Goal: Find contact information: Find contact information

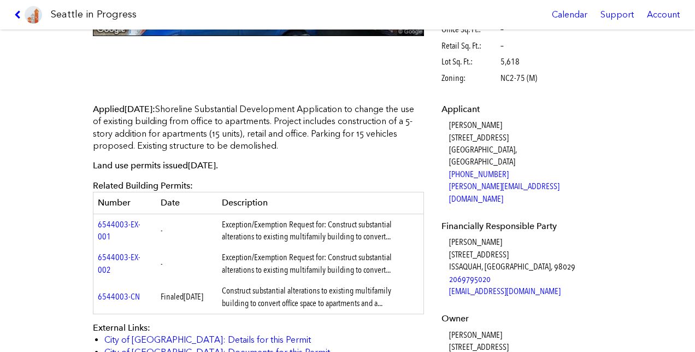
scroll to position [263, 0]
click at [278, 144] on p "Applied [DATE] : Shoreline Substantial Development Application to change the us…" at bounding box center [258, 127] width 331 height 49
drag, startPoint x: 278, startPoint y: 144, endPoint x: 251, endPoint y: 152, distance: 28.4
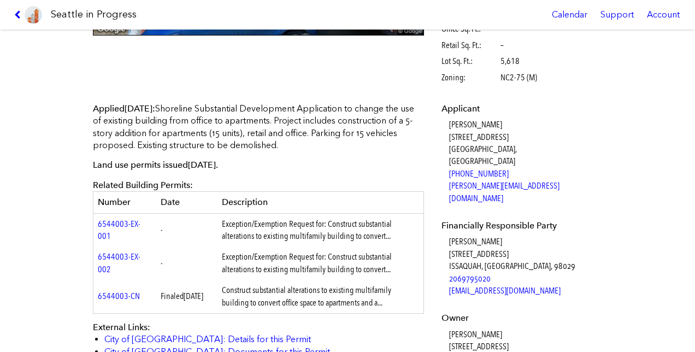
click at [251, 152] on div "Applied Feb. 04, 2018 : Shoreline Substantial Development Application to change…" at bounding box center [258, 237] width 331 height 268
click at [268, 148] on p "Applied Feb. 04, 2018 : Shoreline Substantial Development Application to change…" at bounding box center [258, 127] width 331 height 49
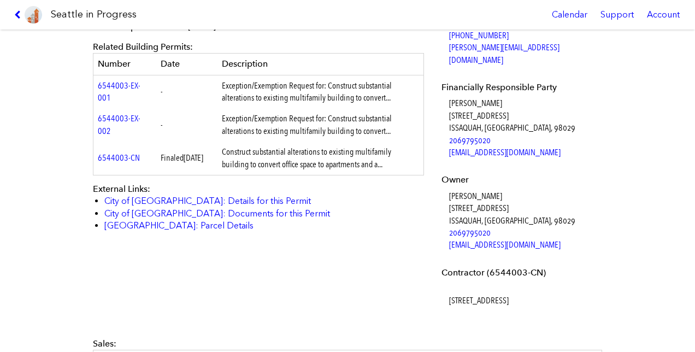
scroll to position [372, 0]
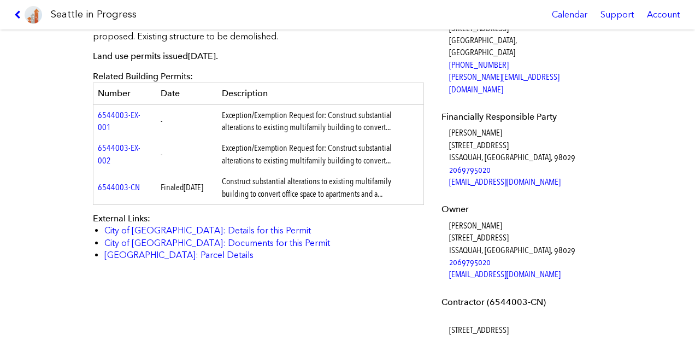
click at [483, 269] on link "[EMAIL_ADDRESS][DOMAIN_NAME]" at bounding box center [504, 274] width 111 height 10
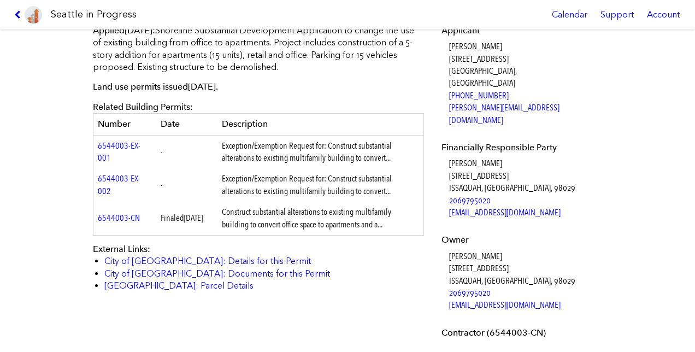
scroll to position [344, 0]
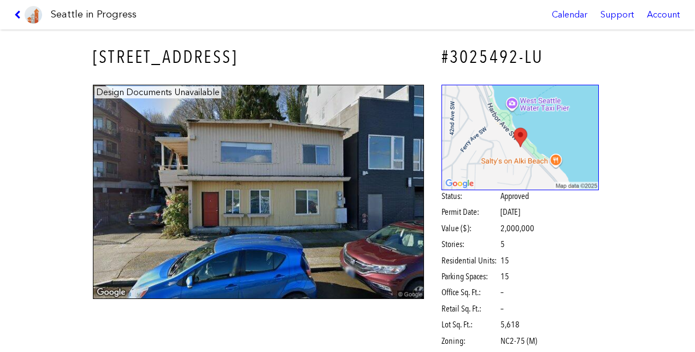
drag, startPoint x: 90, startPoint y: 56, endPoint x: 273, endPoint y: 61, distance: 183.2
click at [273, 61] on h3 "[STREET_ADDRESS]" at bounding box center [258, 57] width 331 height 25
copy h3 "[STREET_ADDRESS]"
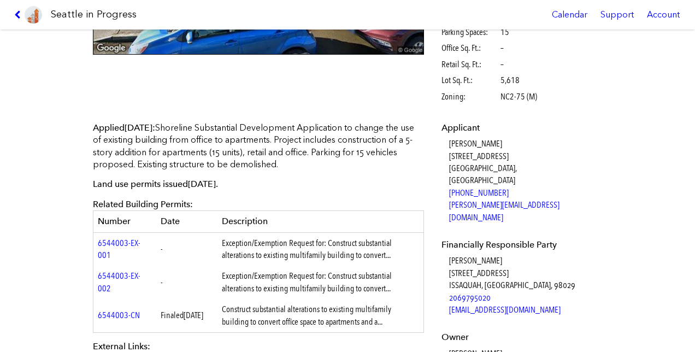
scroll to position [251, 0]
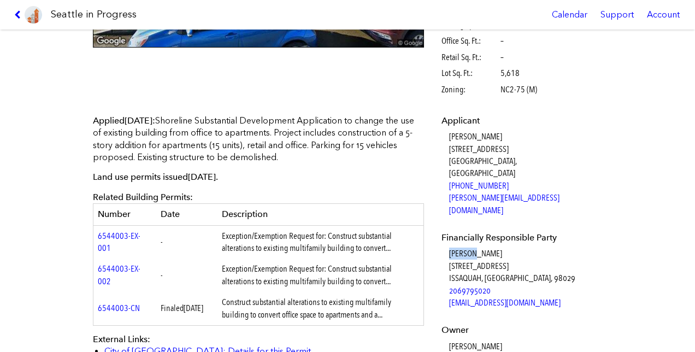
drag, startPoint x: 442, startPoint y: 243, endPoint x: 471, endPoint y: 242, distance: 29.5
click at [471, 242] on dl "Applicant [PERSON_NAME] [STREET_ADDRESS] [PHONE_NUMBER] [PERSON_NAME][EMAIL_ADD…" at bounding box center [521, 286] width 158 height 343
